Goal: Task Accomplishment & Management: Use online tool/utility

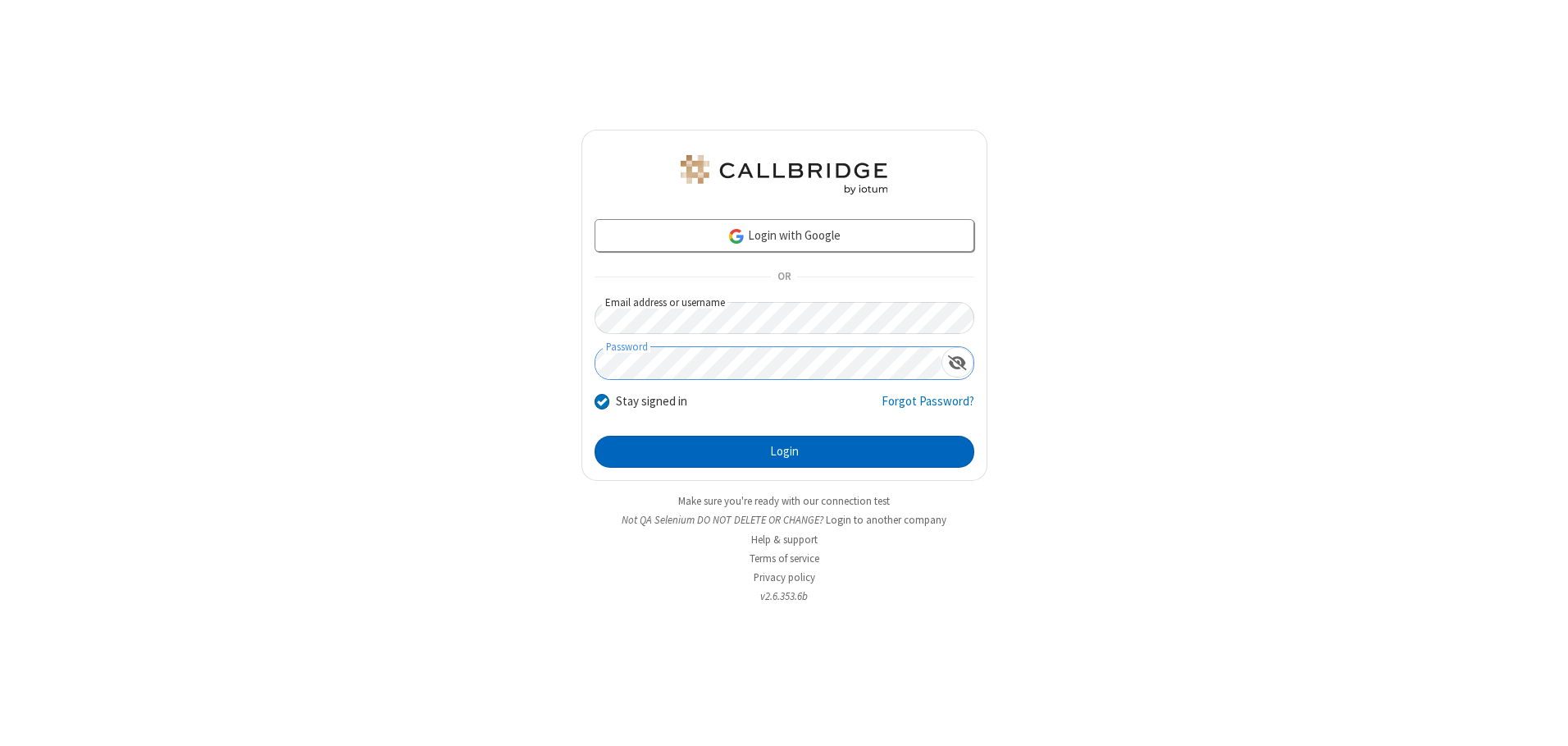
click at [784, 451] on button "Login" at bounding box center [784, 451] width 380 height 33
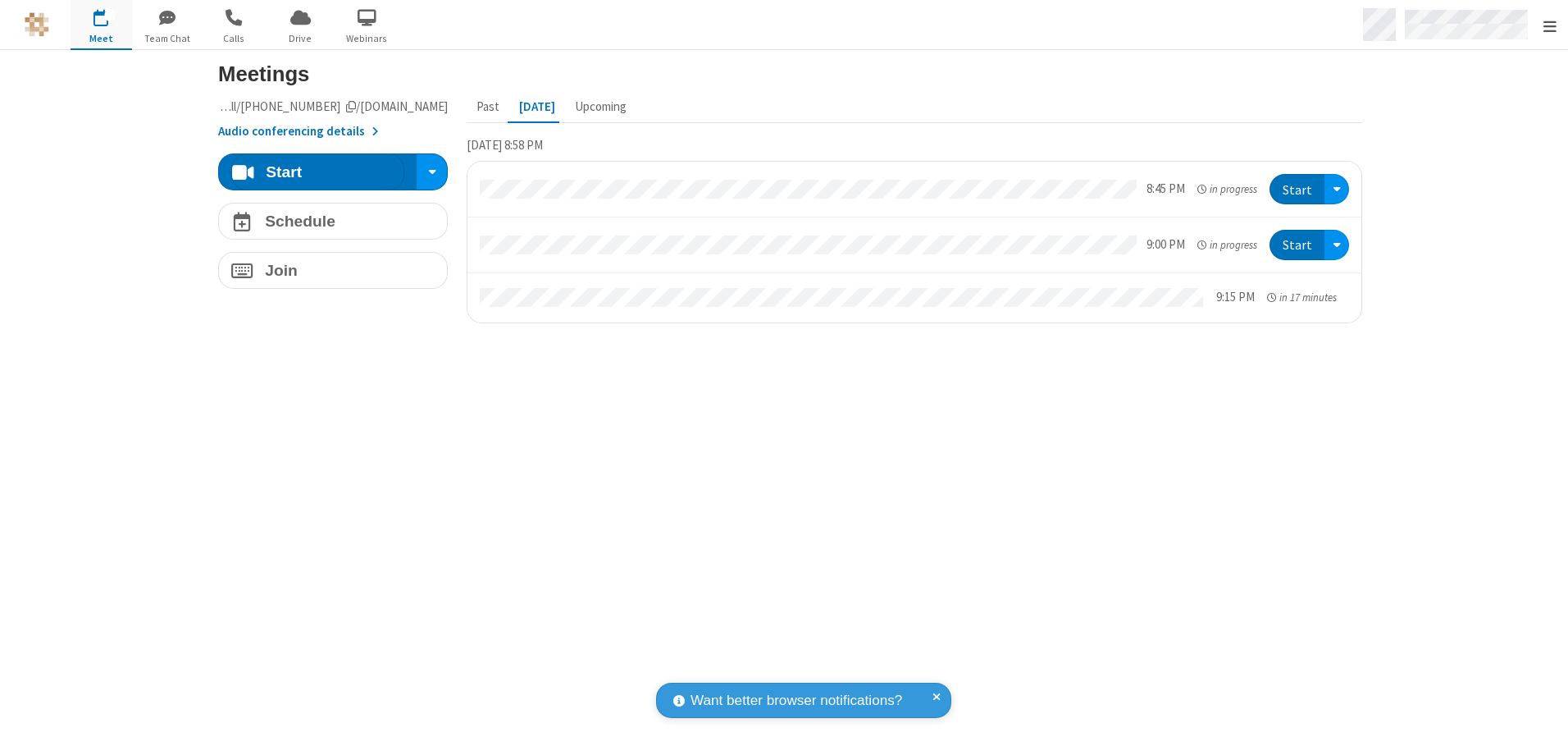
click at [1548, 26] on span "Open menu" at bounding box center [1549, 26] width 13 height 16
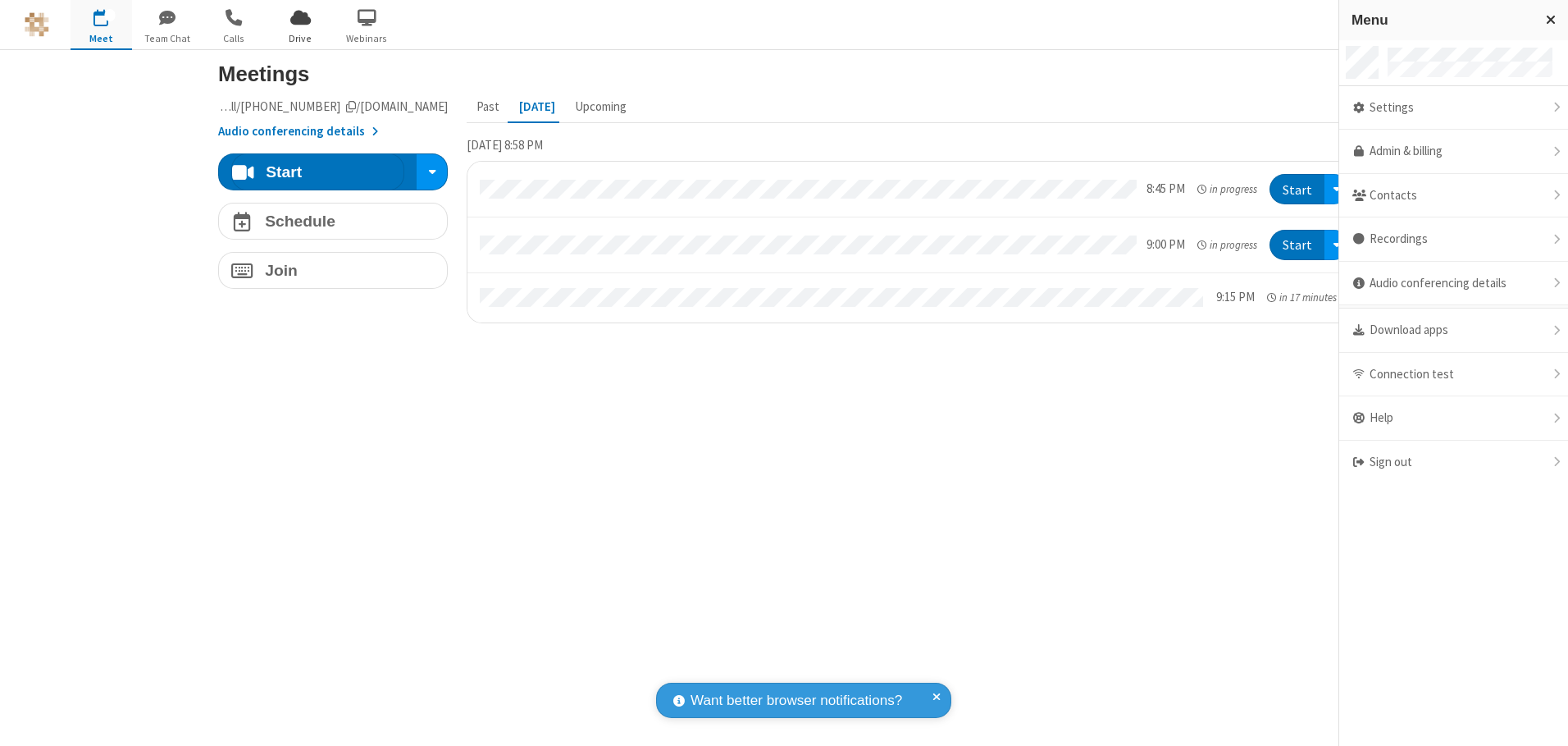
click at [300, 37] on span "Drive" at bounding box center [300, 38] width 61 height 14
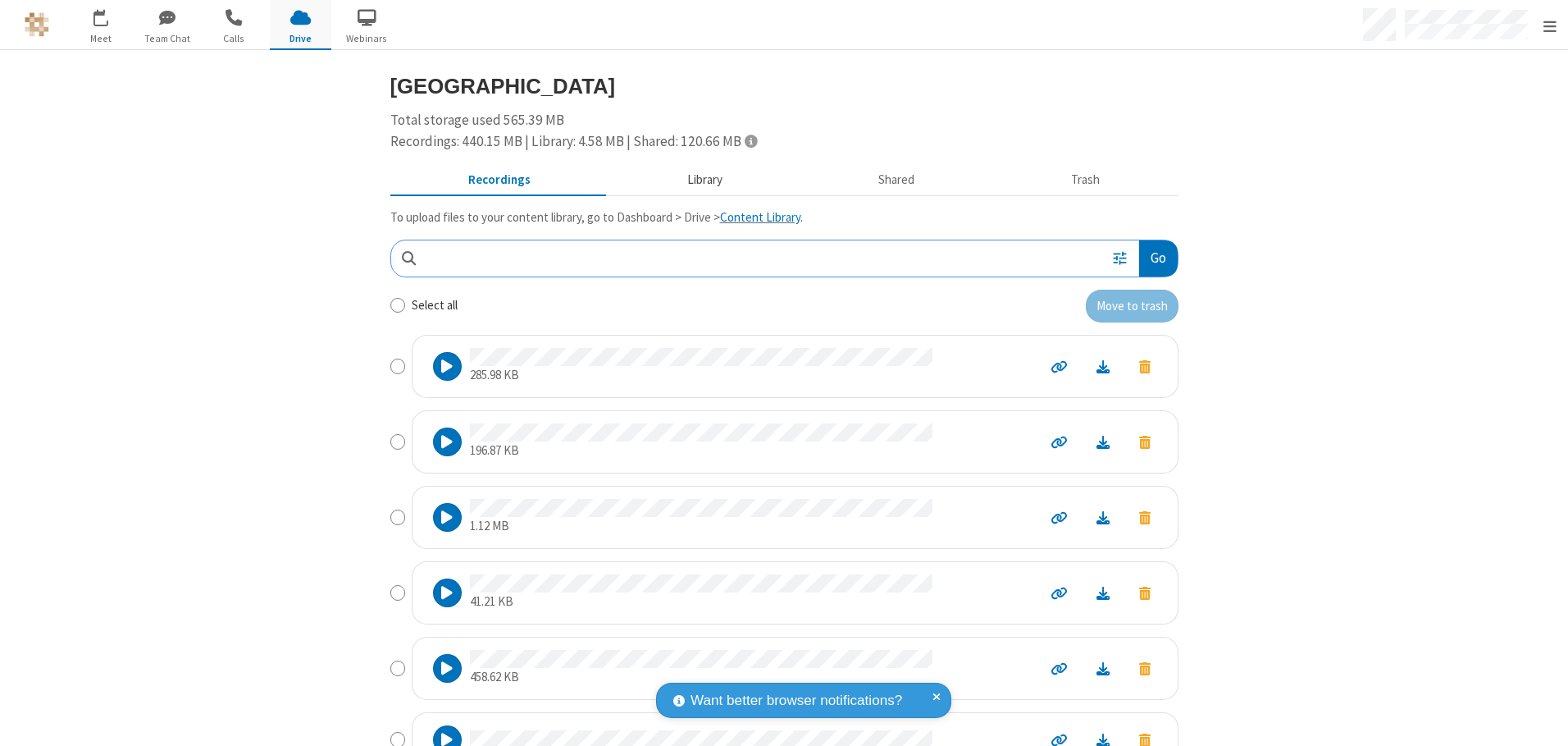
click at [696, 180] on button "Library" at bounding box center [704, 181] width 192 height 32
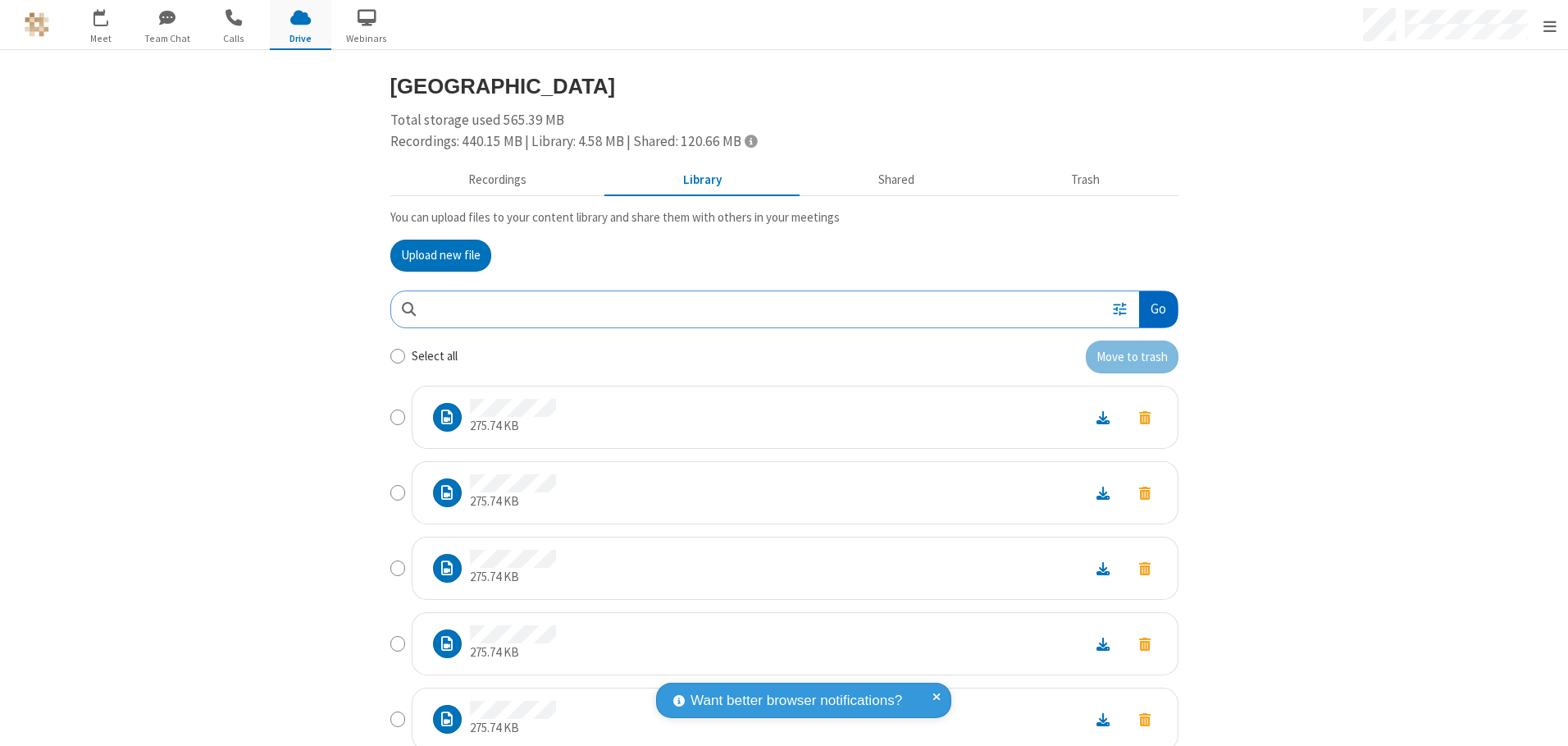
click at [1151, 308] on button "Go" at bounding box center [1158, 309] width 37 height 37
click at [434, 255] on button "Upload new file" at bounding box center [440, 255] width 100 height 33
